Goal: Task Accomplishment & Management: Use online tool/utility

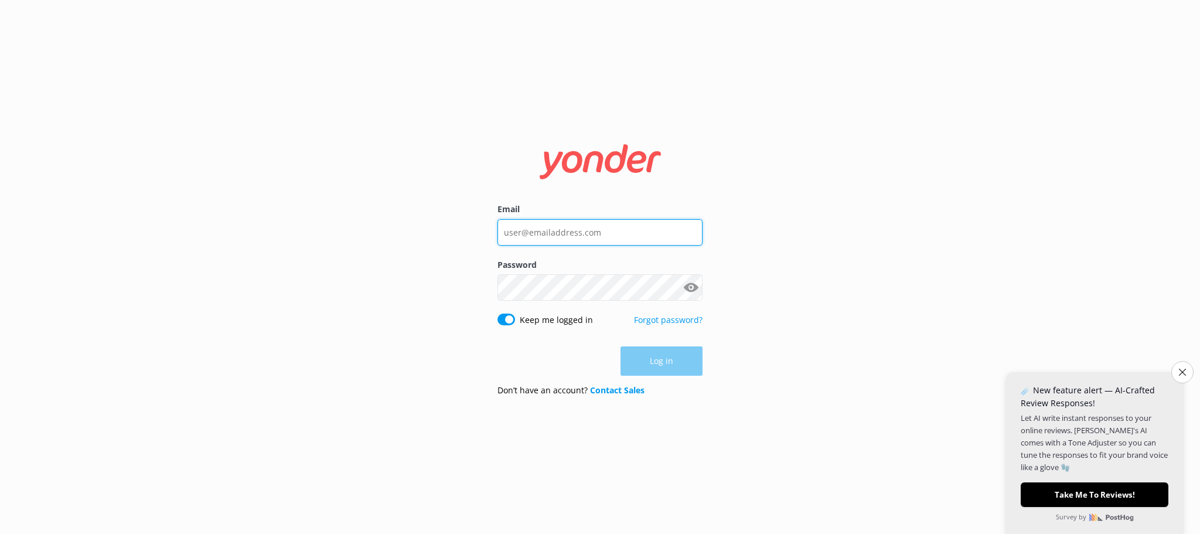
type input "[EMAIL_ADDRESS][DOMAIN_NAME]"
click at [664, 367] on div "Log in" at bounding box center [599, 360] width 205 height 29
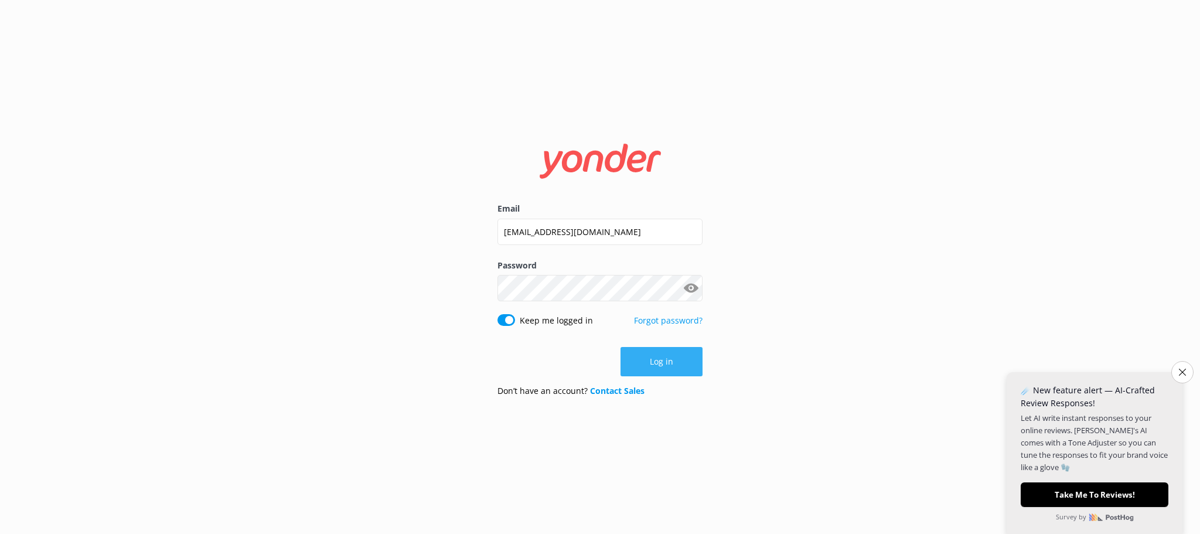
click at [659, 356] on button "Log in" at bounding box center [661, 361] width 82 height 29
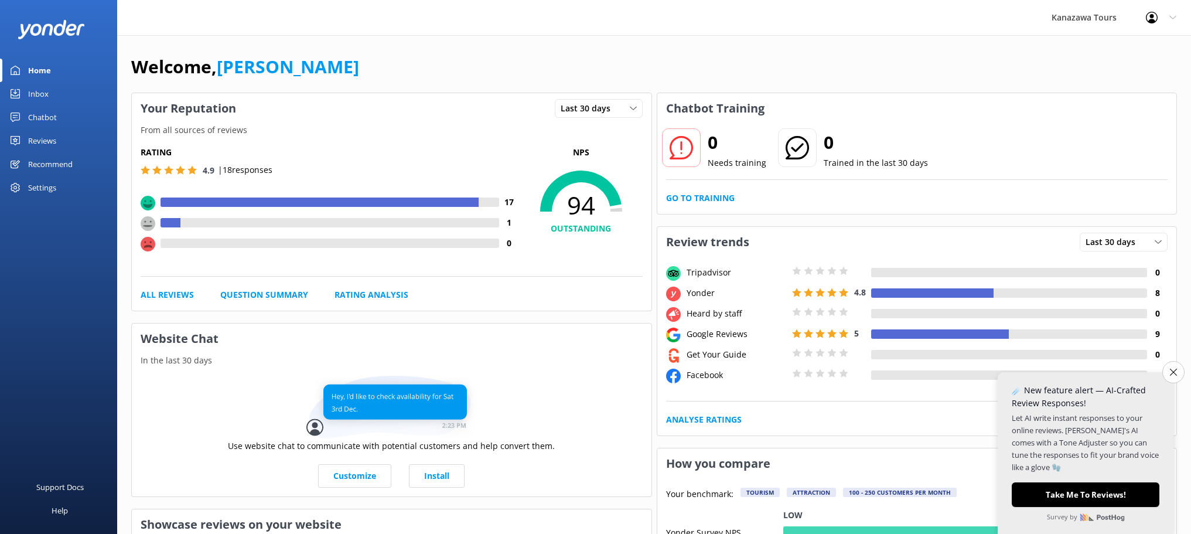
click at [391, 218] on div at bounding box center [339, 222] width 318 height 9
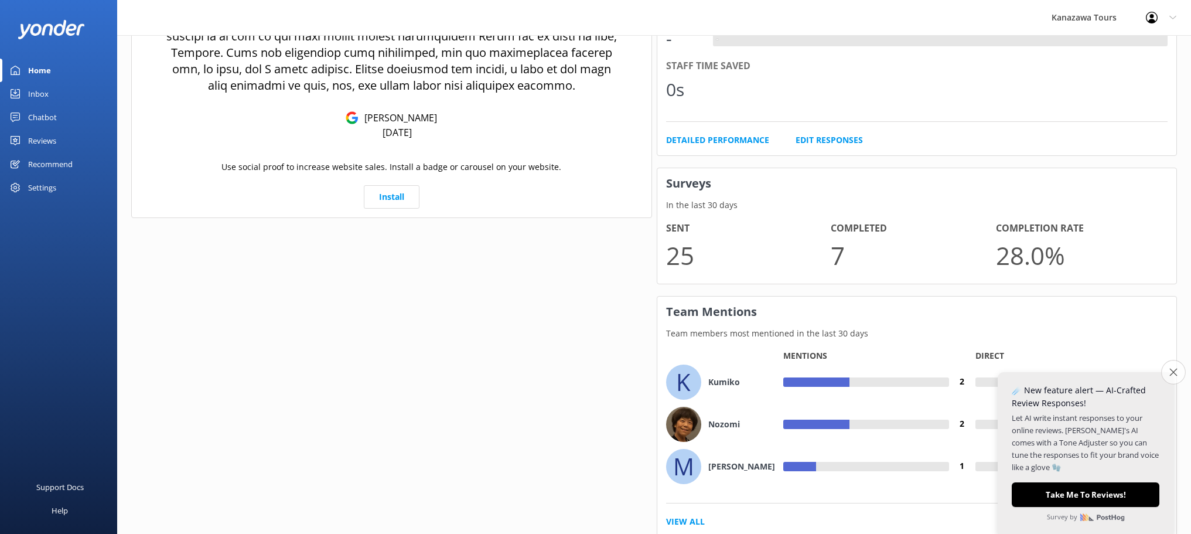
scroll to position [700, 0]
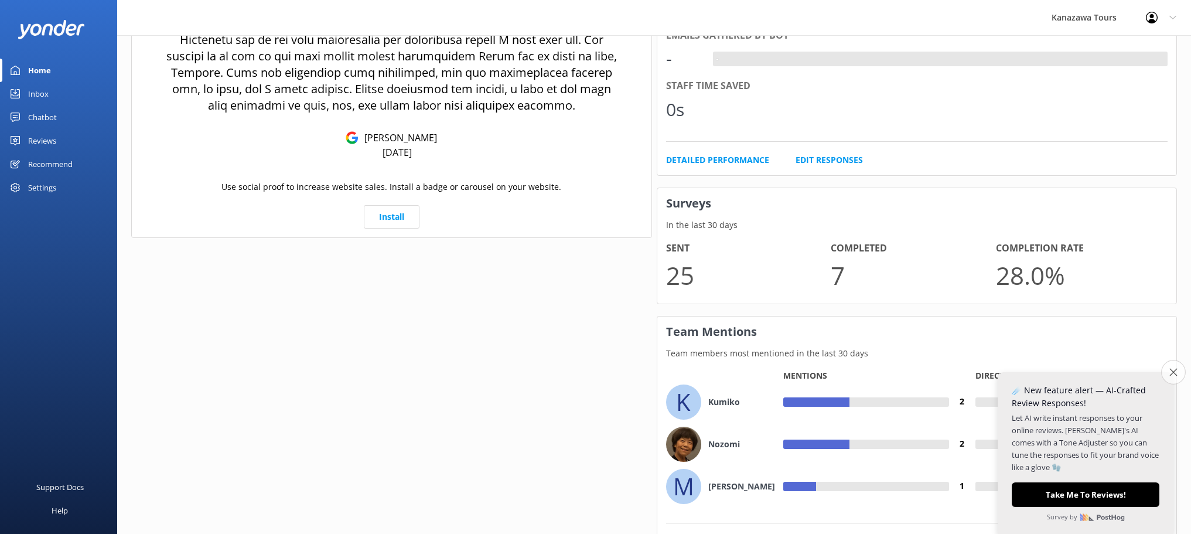
click at [1172, 373] on icon "Close survey" at bounding box center [1173, 372] width 8 height 8
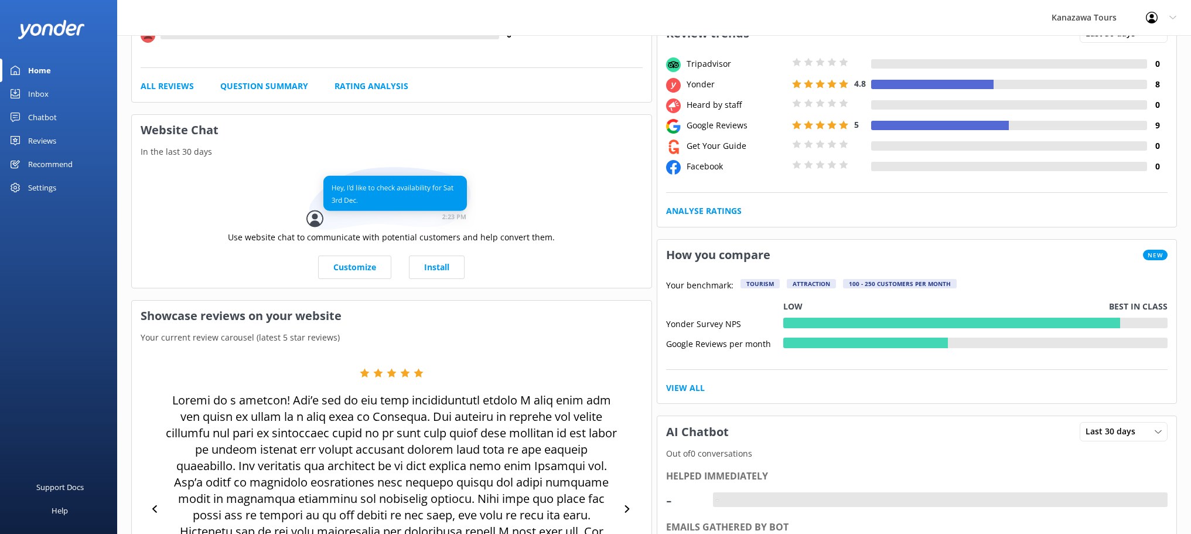
scroll to position [0, 0]
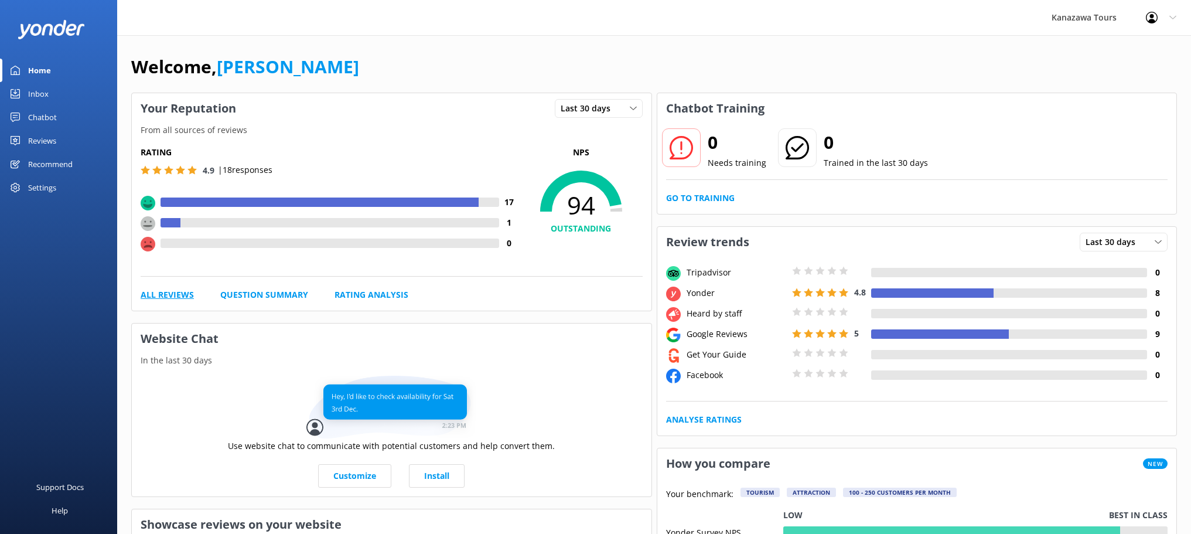
click at [169, 292] on link "All Reviews" at bounding box center [167, 294] width 53 height 13
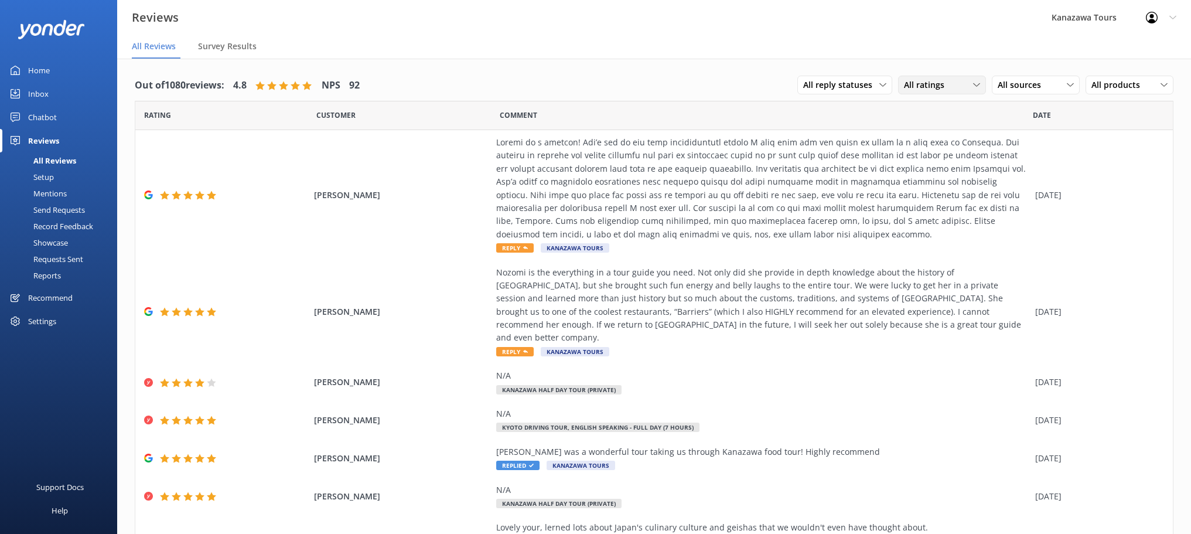
click at [973, 85] on use at bounding box center [976, 85] width 6 height 4
click at [961, 151] on link "Passives" at bounding box center [951, 156] width 104 height 23
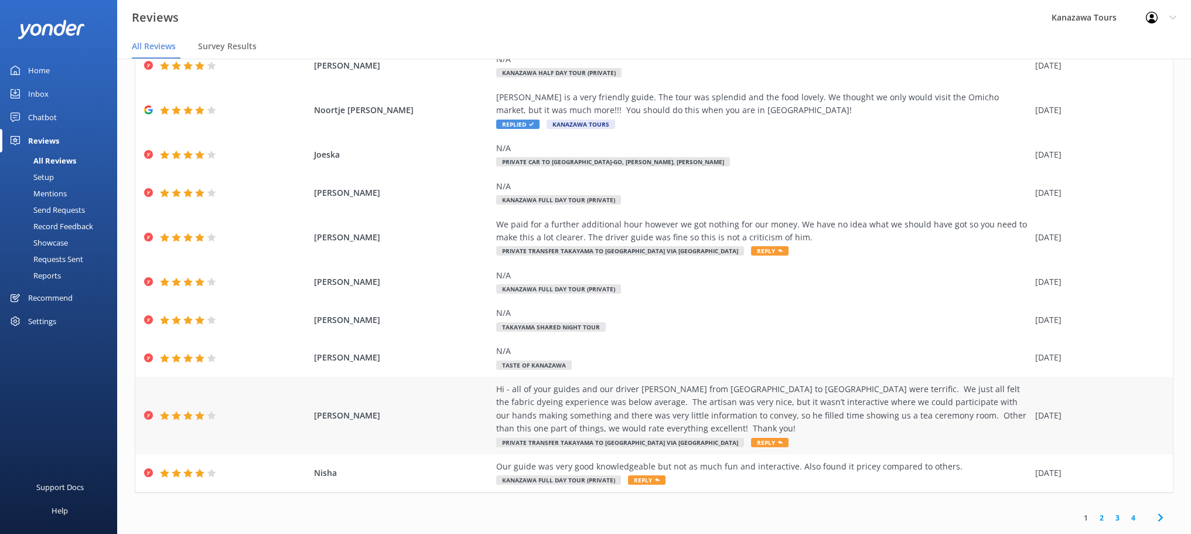
scroll to position [80, 0]
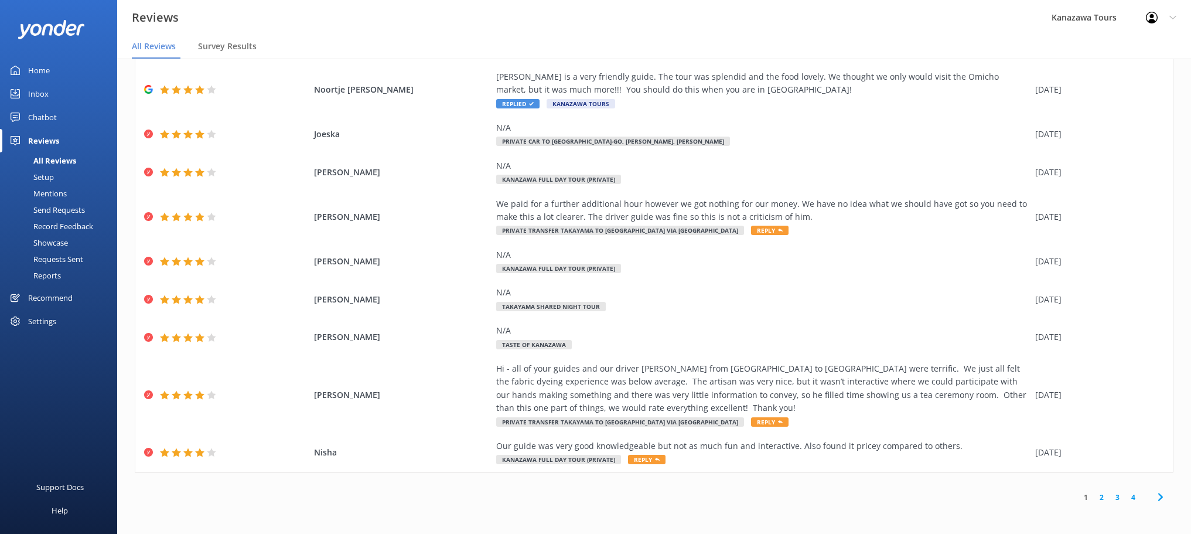
click at [1094, 499] on link "2" at bounding box center [1102, 497] width 16 height 11
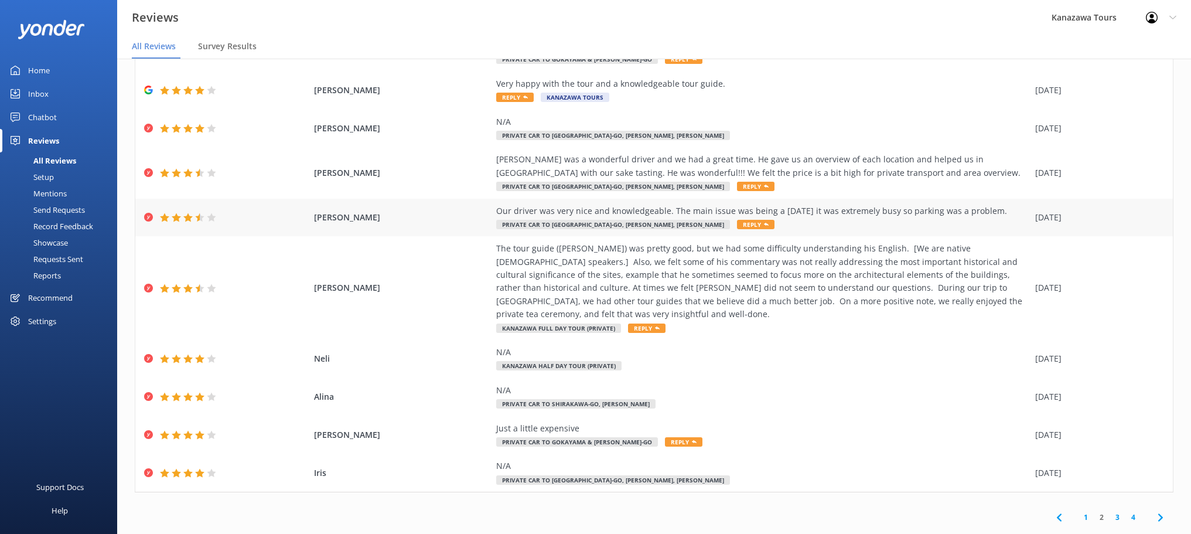
scroll to position [80, 0]
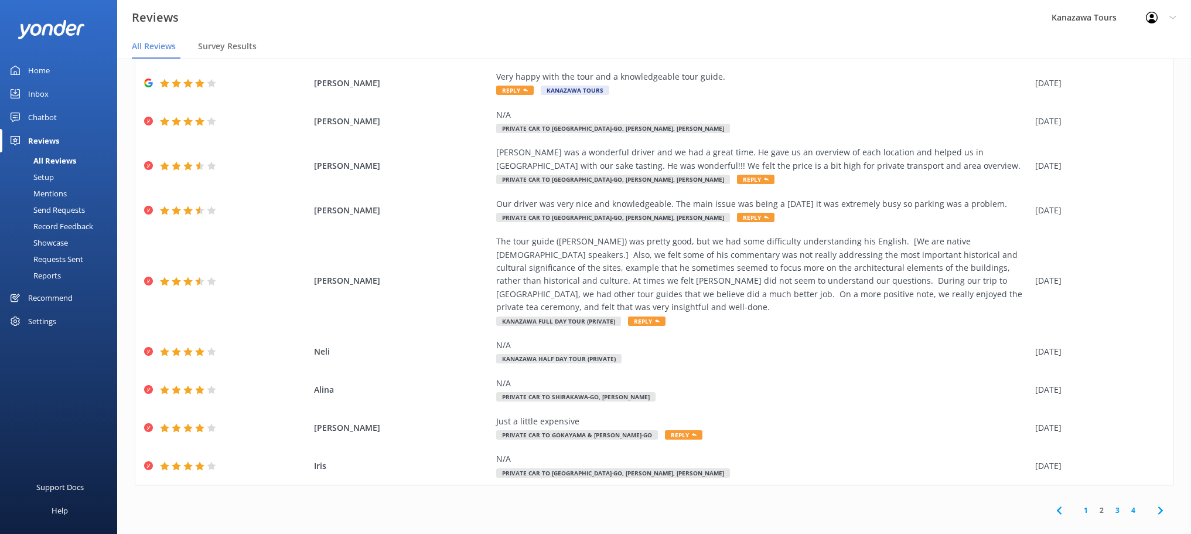
click at [1113, 504] on link "3" at bounding box center [1118, 509] width 16 height 11
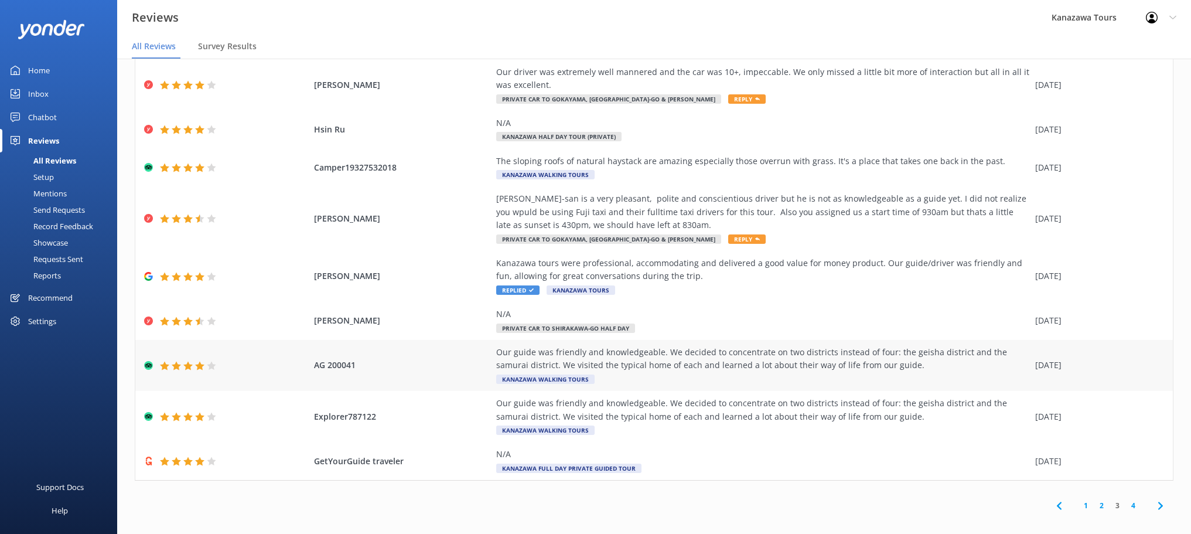
scroll to position [23, 0]
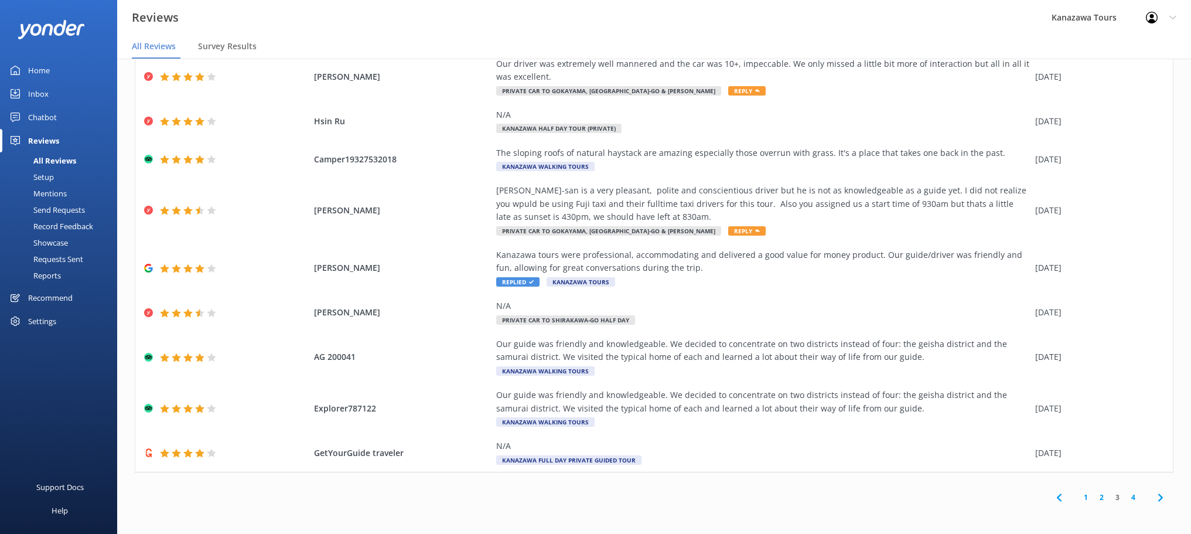
click at [59, 241] on div "Showcase" at bounding box center [37, 242] width 61 height 16
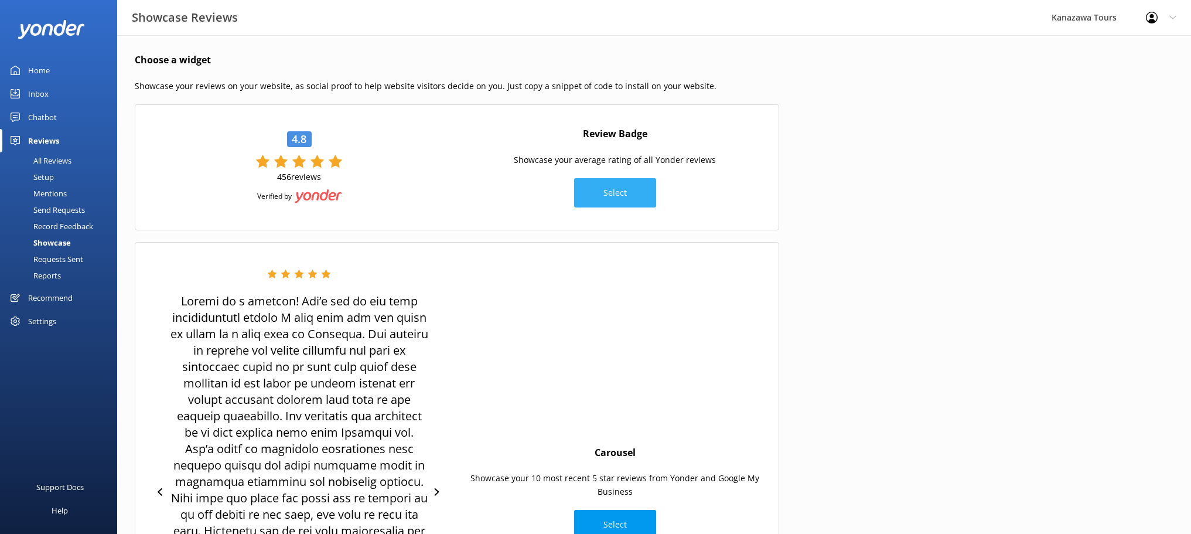
click at [630, 193] on button "Select" at bounding box center [615, 192] width 82 height 29
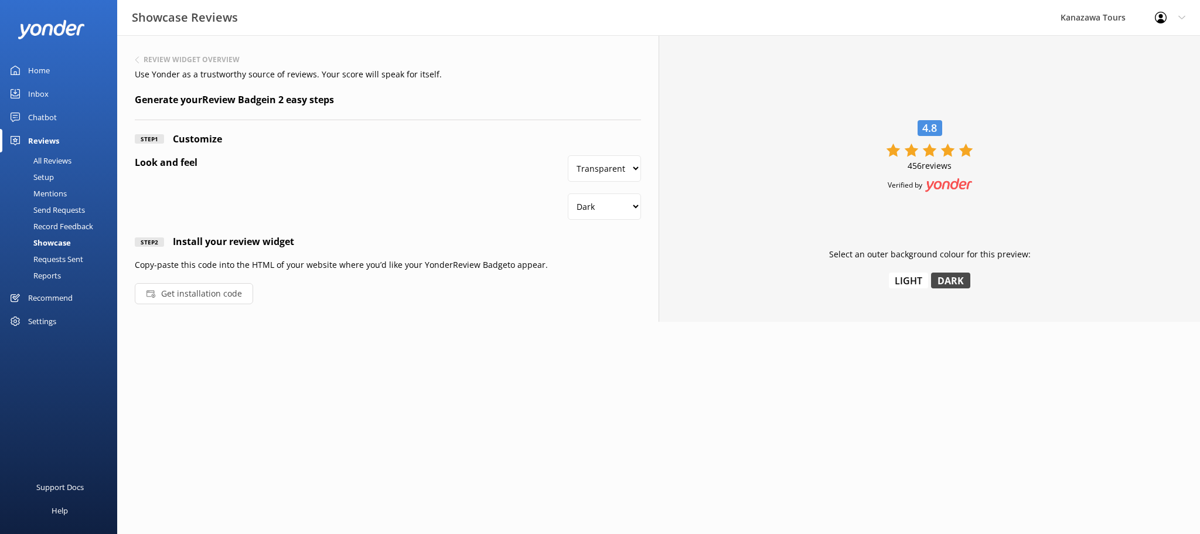
drag, startPoint x: 826, startPoint y: 416, endPoint x: 639, endPoint y: 506, distance: 207.5
click at [826, 416] on html "Showcase Reviews Kanazawa Tours Profile Settings Logout Home Inbox Chatbot Cont…" at bounding box center [600, 267] width 1200 height 534
